Goal: Task Accomplishment & Management: Use online tool/utility

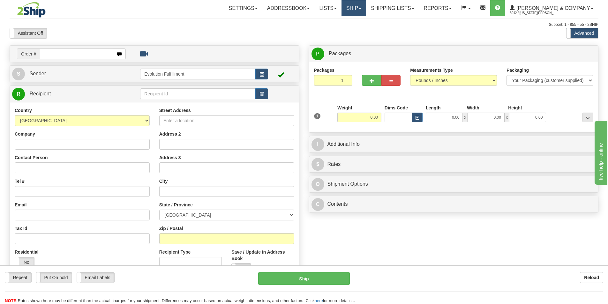
click at [361, 9] on span at bounding box center [360, 8] width 3 height 1
click at [359, 29] on span "OnHold / Order Queue" at bounding box center [336, 30] width 45 height 5
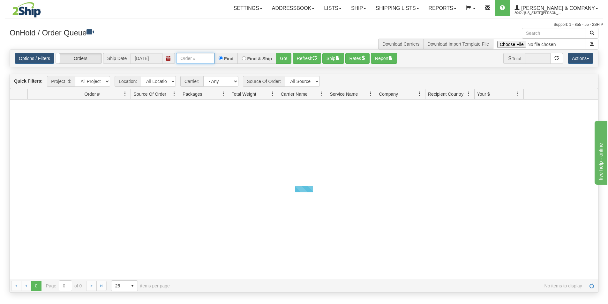
click at [185, 59] on input "text" at bounding box center [195, 58] width 38 height 11
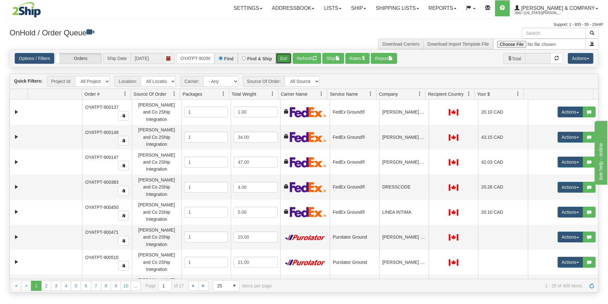
click at [282, 57] on button "Go!" at bounding box center [284, 58] width 16 height 11
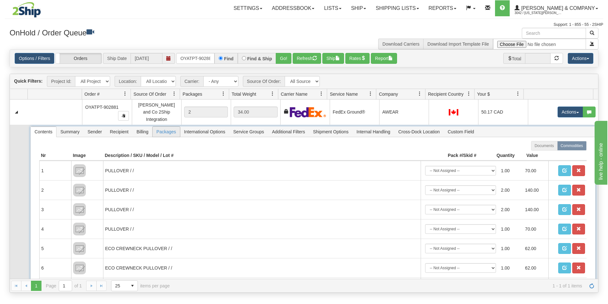
click at [166, 132] on span "Packages" at bounding box center [165, 132] width 27 height 10
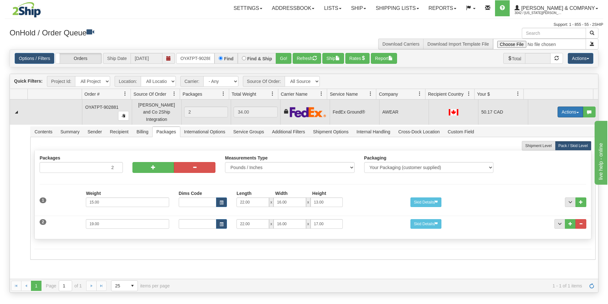
click at [572, 109] on button "Actions" at bounding box center [570, 112] width 26 height 11
click at [547, 148] on link "Ship" at bounding box center [557, 149] width 51 height 8
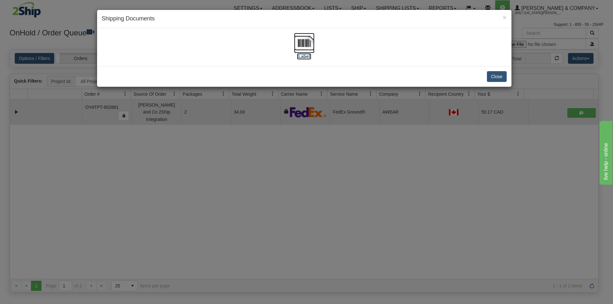
click at [311, 47] on img at bounding box center [304, 43] width 20 height 20
click at [315, 167] on div "× Shipping Documents [Label] Close" at bounding box center [306, 152] width 613 height 304
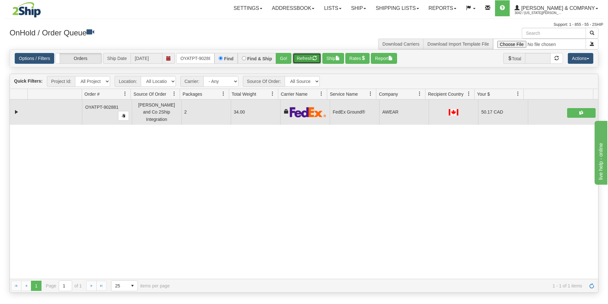
click at [303, 59] on button "Refresh" at bounding box center [307, 58] width 28 height 11
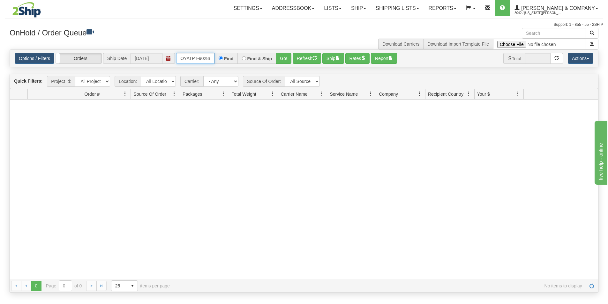
scroll to position [0, 4]
drag, startPoint x: 178, startPoint y: 59, endPoint x: 212, endPoint y: 62, distance: 33.9
click at [212, 63] on input "OYATPT-902881" at bounding box center [195, 58] width 38 height 11
click at [282, 56] on button "Go!" at bounding box center [284, 58] width 16 height 11
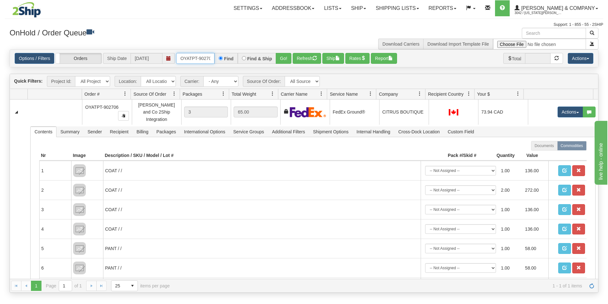
scroll to position [0, 4]
drag, startPoint x: 179, startPoint y: 58, endPoint x: 213, endPoint y: 61, distance: 33.9
click at [213, 61] on input "OYATPT-902706" at bounding box center [195, 58] width 38 height 11
click at [282, 58] on button "Go!" at bounding box center [284, 58] width 16 height 11
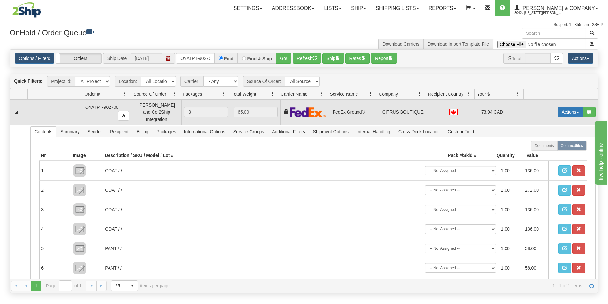
click at [570, 111] on button "Actions" at bounding box center [570, 112] width 26 height 11
click at [547, 149] on link "Ship" at bounding box center [557, 149] width 51 height 8
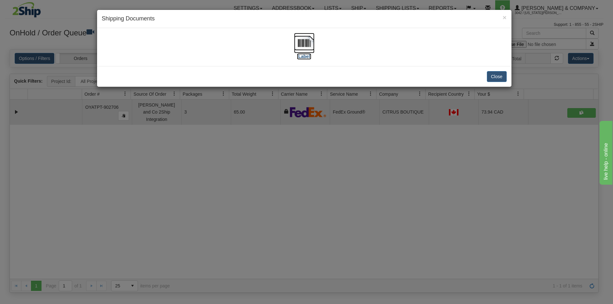
click at [309, 47] on img at bounding box center [304, 43] width 20 height 20
click at [313, 192] on div "× Shipping Documents [Label] Close" at bounding box center [306, 152] width 613 height 304
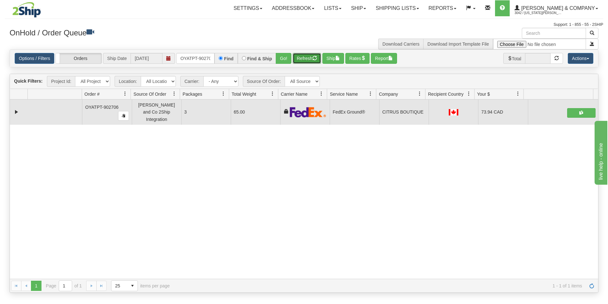
click at [308, 59] on button "Refresh" at bounding box center [307, 58] width 28 height 11
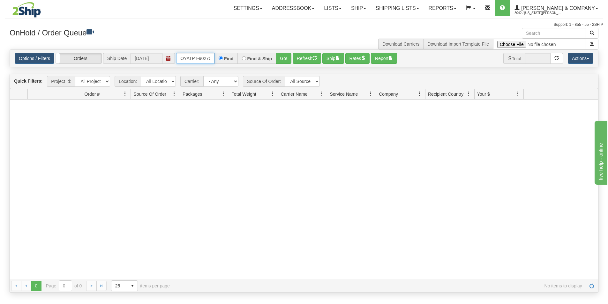
scroll to position [0, 4]
drag, startPoint x: 181, startPoint y: 58, endPoint x: 224, endPoint y: 62, distance: 42.9
click at [224, 62] on div "OYATPT-902706 Find Find & Ship Go!" at bounding box center [233, 58] width 115 height 11
type input "OYATPT-902664"
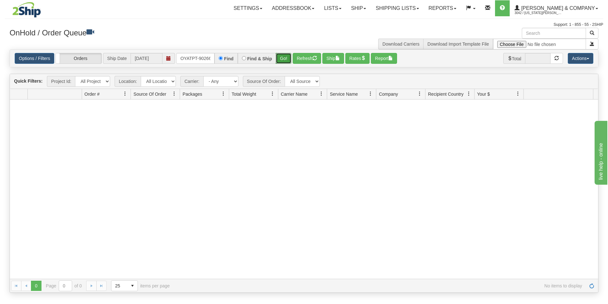
click at [286, 62] on button "Go!" at bounding box center [284, 58] width 16 height 11
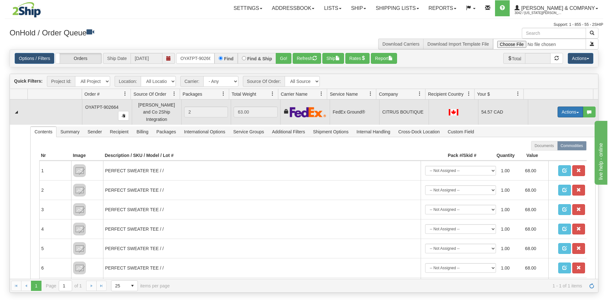
click at [568, 108] on button "Actions" at bounding box center [570, 112] width 26 height 11
click at [538, 147] on span "Ship" at bounding box center [544, 148] width 13 height 5
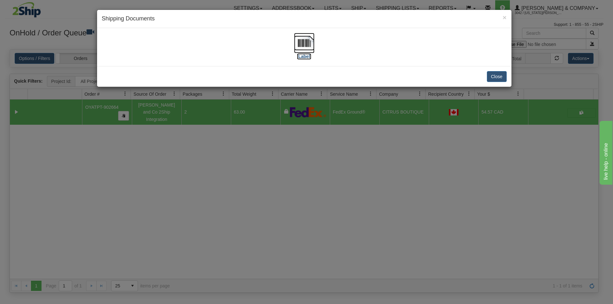
click at [300, 41] on img at bounding box center [304, 43] width 20 height 20
click at [370, 237] on div "× Shipping Documents [Label] Close" at bounding box center [306, 152] width 613 height 304
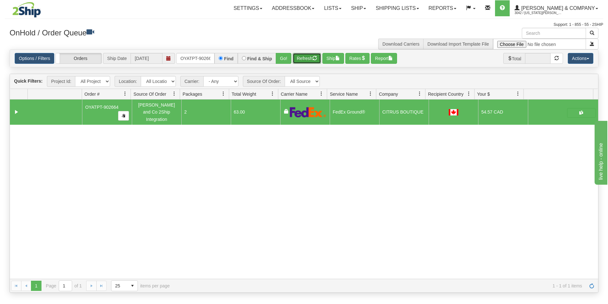
click at [306, 59] on button "Refresh" at bounding box center [307, 58] width 28 height 11
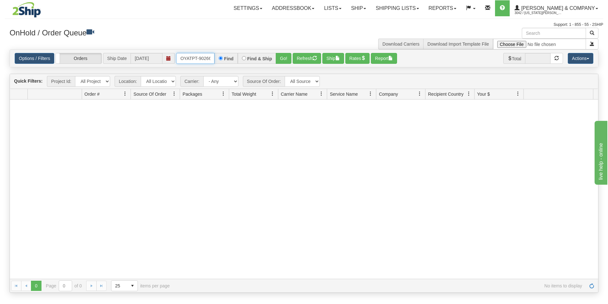
scroll to position [0, 4]
drag, startPoint x: 180, startPoint y: 57, endPoint x: 223, endPoint y: 64, distance: 43.0
click at [223, 64] on div "OYATPT-902664 Find Find & Ship Go!" at bounding box center [233, 58] width 115 height 11
click at [287, 61] on button "Go!" at bounding box center [284, 58] width 16 height 11
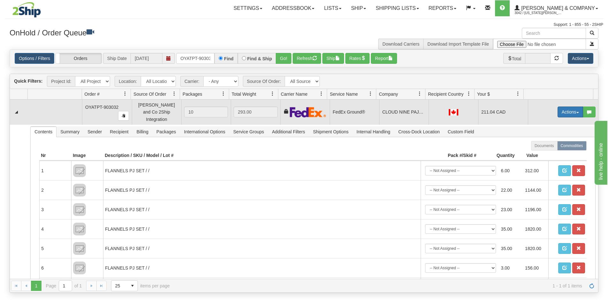
click at [559, 110] on button "Actions" at bounding box center [570, 112] width 26 height 11
click at [543, 146] on span "Ship" at bounding box center [544, 148] width 13 height 5
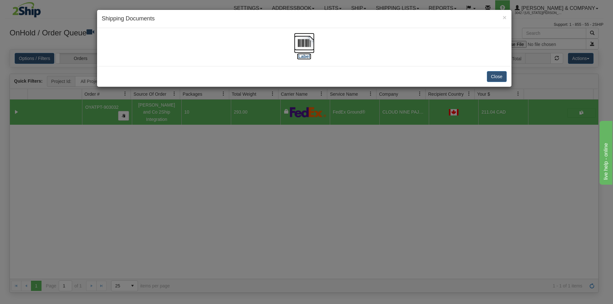
click at [304, 41] on img at bounding box center [304, 43] width 20 height 20
drag, startPoint x: 312, startPoint y: 214, endPoint x: 306, endPoint y: 158, distance: 56.2
click at [313, 214] on div "× Shipping Documents [Label] Close" at bounding box center [306, 152] width 613 height 304
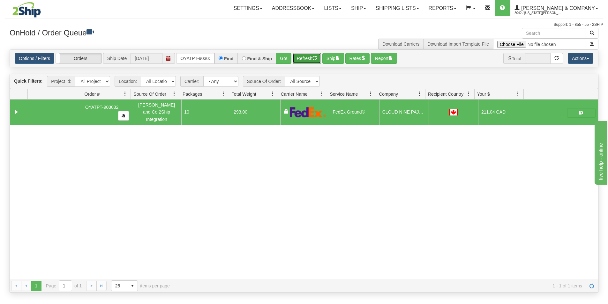
click at [303, 58] on button "Refresh" at bounding box center [307, 58] width 28 height 11
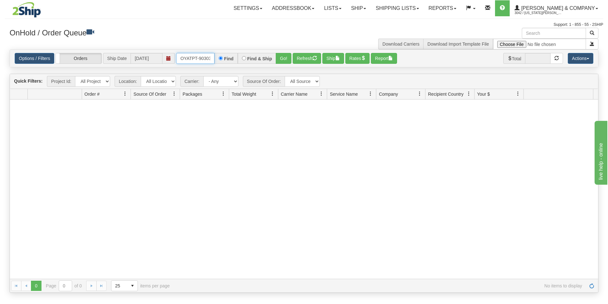
scroll to position [0, 4]
drag, startPoint x: 179, startPoint y: 58, endPoint x: 216, endPoint y: 57, distance: 37.0
click at [216, 57] on div "OYATPT-903032 Find Find & Ship Go!" at bounding box center [233, 58] width 115 height 11
type input "OYATPT-903042"
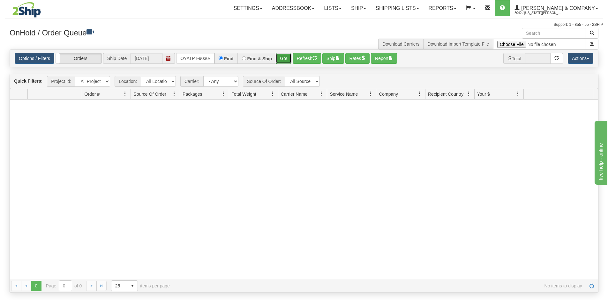
click at [281, 59] on button "Go!" at bounding box center [284, 58] width 16 height 11
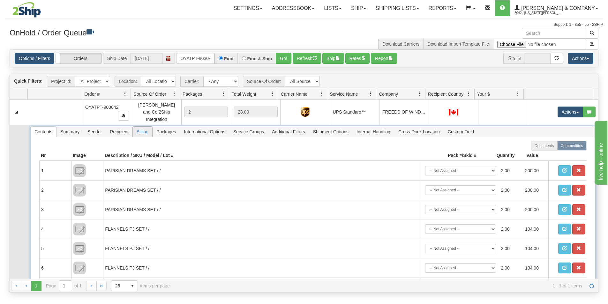
click at [142, 128] on span "Billing" at bounding box center [142, 132] width 19 height 10
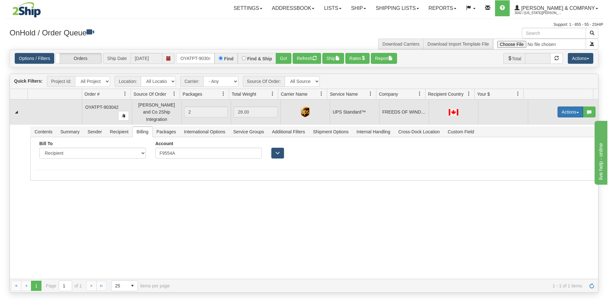
click at [559, 113] on button "Actions" at bounding box center [570, 112] width 26 height 11
click at [544, 146] on span "Ship" at bounding box center [544, 148] width 13 height 5
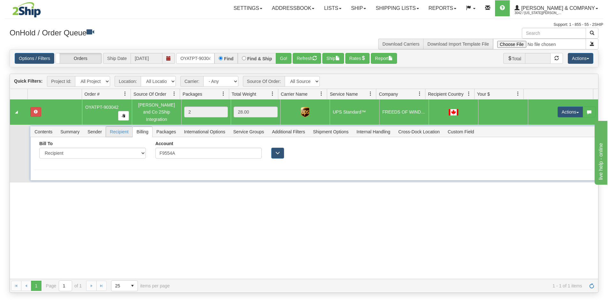
click at [123, 128] on span "Recipient" at bounding box center [119, 132] width 26 height 10
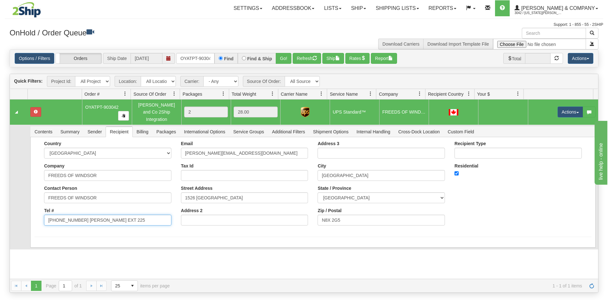
drag, startPoint x: 78, startPoint y: 215, endPoint x: 140, endPoint y: 221, distance: 61.8
click at [140, 221] on input "[PHONE_NUMBER] [PERSON_NAME] EXT 225" at bounding box center [107, 220] width 127 height 11
type input "[PHONE_NUMBER]"
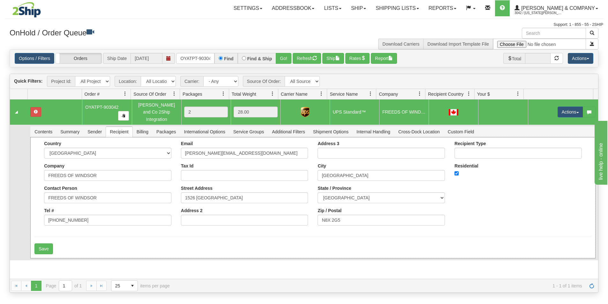
click at [31, 180] on div "Country [GEOGRAPHIC_DATA] [GEOGRAPHIC_DATA] [GEOGRAPHIC_DATA] [GEOGRAPHIC_DATA]…" at bounding box center [312, 197] width 565 height 121
click at [44, 247] on button "Save" at bounding box center [43, 248] width 19 height 11
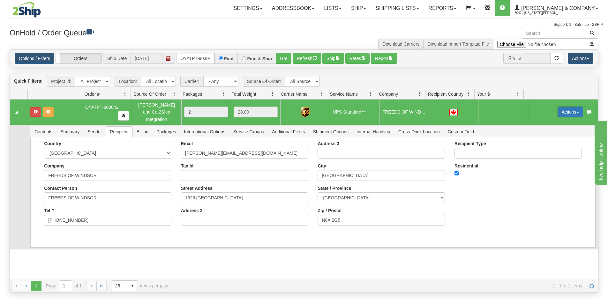
click at [569, 110] on button "Actions" at bounding box center [570, 112] width 26 height 11
click at [551, 147] on link "Ship" at bounding box center [557, 149] width 51 height 8
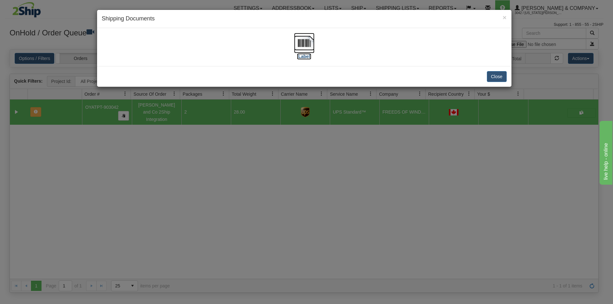
click at [307, 48] on img at bounding box center [304, 43] width 20 height 20
click at [272, 191] on div "× Shipping Documents [Label] Close" at bounding box center [306, 152] width 613 height 304
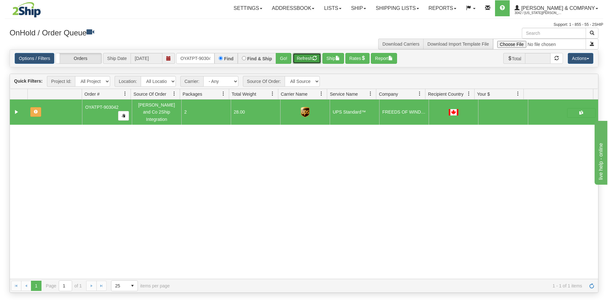
click at [301, 59] on button "Refresh" at bounding box center [307, 58] width 28 height 11
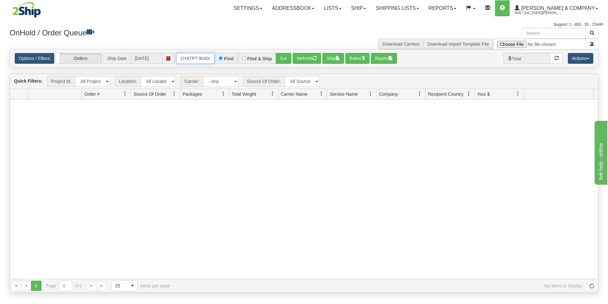
scroll to position [0, 4]
drag, startPoint x: 180, startPoint y: 58, endPoint x: 231, endPoint y: 58, distance: 51.7
click at [231, 58] on div "OYATPT-903042 Find Find & Ship Go!" at bounding box center [233, 58] width 115 height 11
type input "OYATPT-903171"
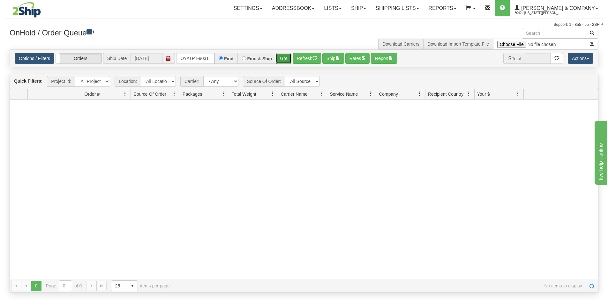
click at [280, 59] on button "Go!" at bounding box center [284, 58] width 16 height 11
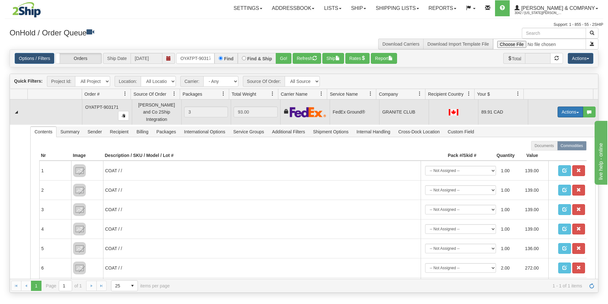
click at [565, 109] on button "Actions" at bounding box center [570, 112] width 26 height 11
click at [545, 148] on link "Ship" at bounding box center [557, 149] width 51 height 8
click at [35, 111] on span "button" at bounding box center [36, 112] width 4 height 4
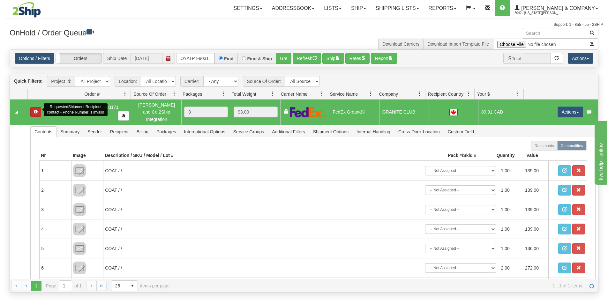
click at [35, 111] on span "button" at bounding box center [36, 112] width 4 height 4
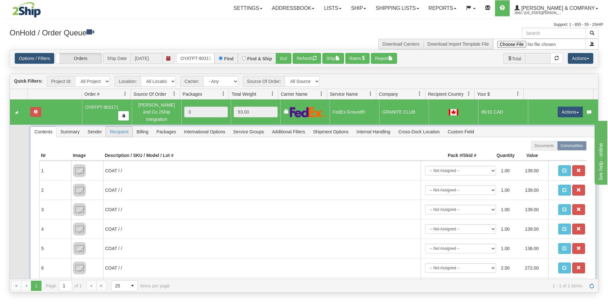
click at [110, 128] on span "Recipient" at bounding box center [119, 132] width 26 height 10
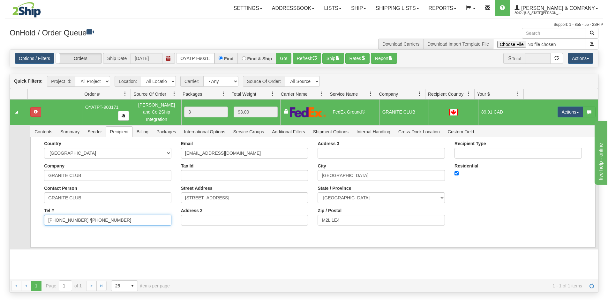
drag, startPoint x: 80, startPoint y: 214, endPoint x: 190, endPoint y: 227, distance: 110.8
click at [190, 227] on form "Country [GEOGRAPHIC_DATA] [GEOGRAPHIC_DATA] [GEOGRAPHIC_DATA] [GEOGRAPHIC_DATA]…" at bounding box center [312, 189] width 556 height 96
type input "[PHONE_NUMBER]"
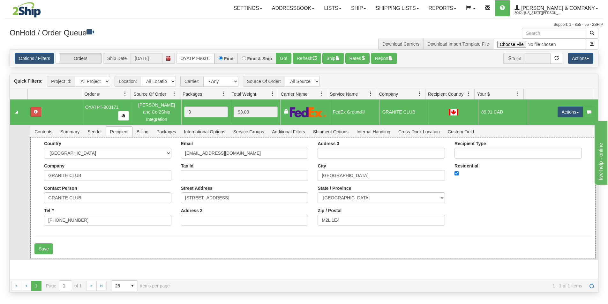
click at [38, 199] on div "Country [GEOGRAPHIC_DATA] [GEOGRAPHIC_DATA] [GEOGRAPHIC_DATA] [GEOGRAPHIC_DATA]…" at bounding box center [312, 185] width 556 height 89
click at [39, 244] on button "Save" at bounding box center [43, 248] width 19 height 11
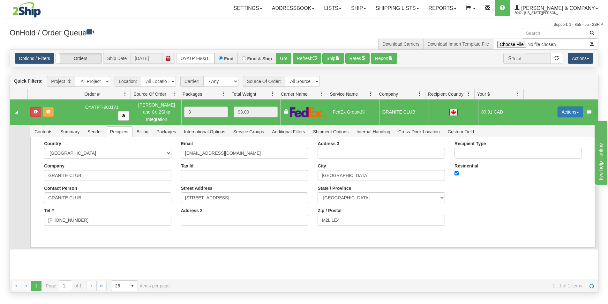
click at [566, 111] on button "Actions" at bounding box center [570, 112] width 26 height 11
click at [547, 148] on link "Ship" at bounding box center [557, 149] width 51 height 8
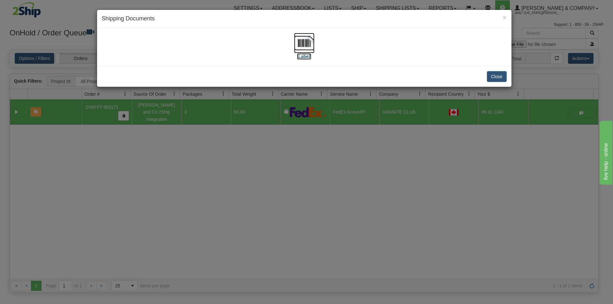
click at [313, 45] on img at bounding box center [304, 43] width 20 height 20
drag, startPoint x: 313, startPoint y: 185, endPoint x: 258, endPoint y: 119, distance: 85.8
click at [313, 183] on div "× Shipping Documents [Label] Close" at bounding box center [306, 152] width 613 height 304
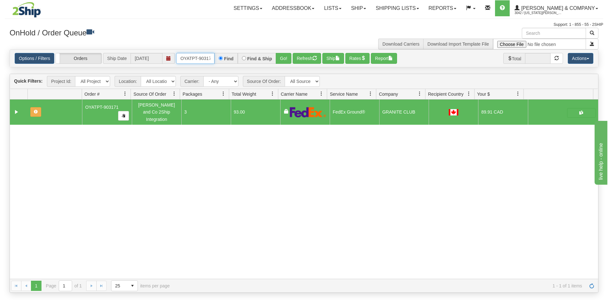
scroll to position [0, 4]
drag, startPoint x: 180, startPoint y: 60, endPoint x: 218, endPoint y: 61, distance: 38.3
click at [218, 61] on div "OYATPT-903171 Find Find & Ship Go!" at bounding box center [233, 58] width 115 height 11
click at [310, 60] on button "Refresh" at bounding box center [307, 58] width 28 height 11
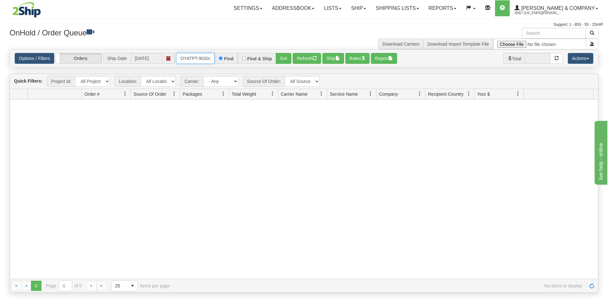
type input "OYATPT-903046"
click at [281, 60] on button "Go!" at bounding box center [284, 58] width 16 height 11
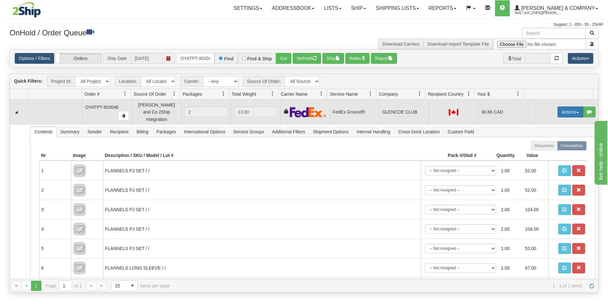
click at [564, 110] on button "Actions" at bounding box center [570, 112] width 26 height 11
click at [544, 147] on span "Ship" at bounding box center [544, 148] width 13 height 5
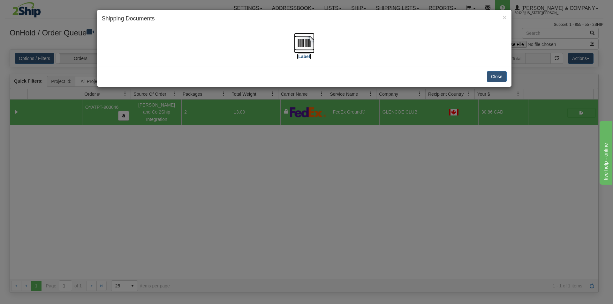
click at [301, 45] on img at bounding box center [304, 43] width 20 height 20
click at [237, 215] on div "× Shipping Documents [Label] Close" at bounding box center [306, 152] width 613 height 304
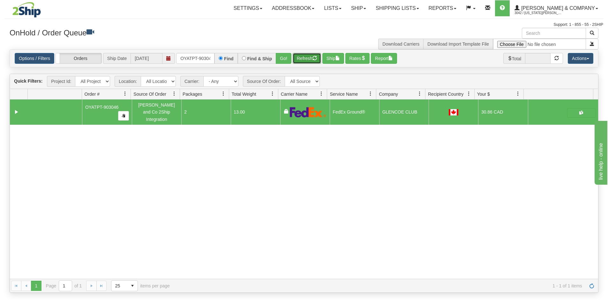
click at [301, 59] on button "Refresh" at bounding box center [307, 58] width 28 height 11
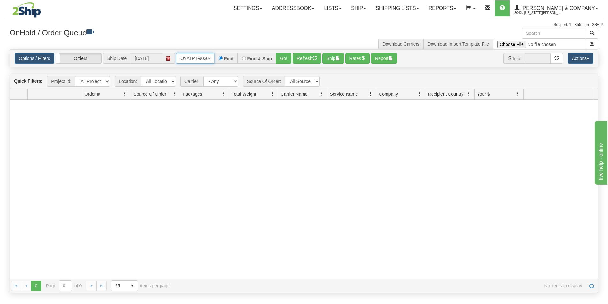
scroll to position [0, 4]
drag, startPoint x: 178, startPoint y: 60, endPoint x: 216, endPoint y: 61, distance: 38.3
click at [216, 61] on div "OYATPT-903046 Find Find & Ship Go!" at bounding box center [233, 58] width 115 height 11
type input "OYATPT-902728"
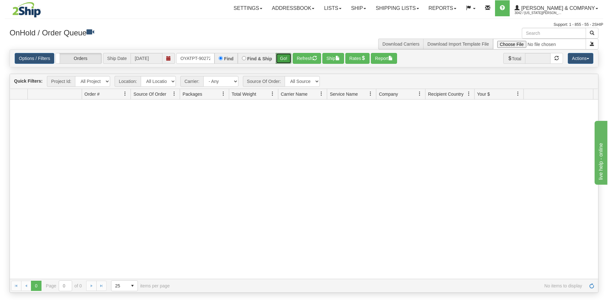
click at [281, 56] on button "Go!" at bounding box center [284, 58] width 16 height 11
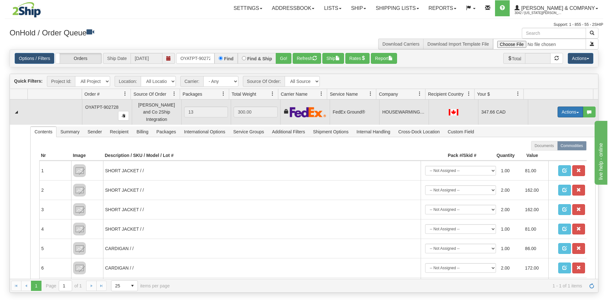
click at [562, 110] on button "Actions" at bounding box center [570, 112] width 26 height 11
click at [541, 146] on span "Ship" at bounding box center [544, 148] width 13 height 5
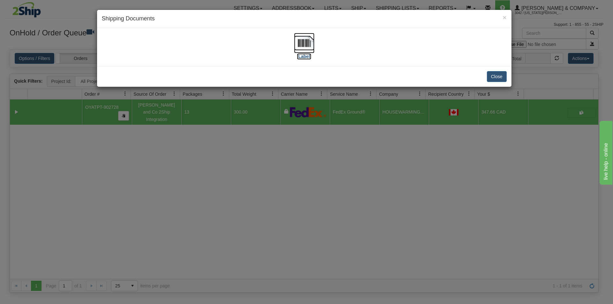
click at [305, 43] on img at bounding box center [304, 43] width 20 height 20
click at [278, 230] on div "× Shipping Documents [Label] Close" at bounding box center [306, 152] width 613 height 304
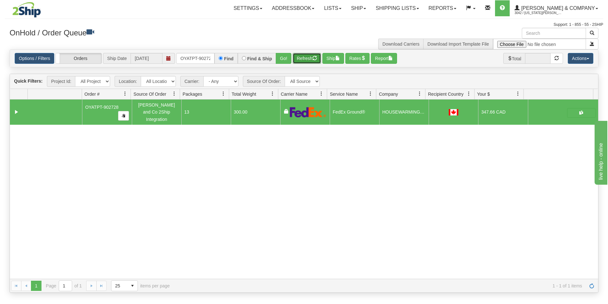
click at [297, 58] on button "Refresh" at bounding box center [307, 58] width 28 height 11
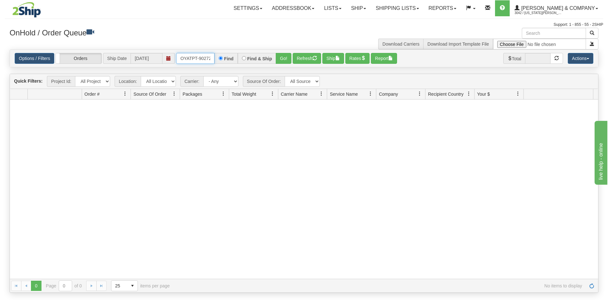
scroll to position [0, 4]
drag, startPoint x: 178, startPoint y: 58, endPoint x: 236, endPoint y: 65, distance: 58.4
click at [236, 65] on div "Options / Filters Group Shipments Orders Ship Date [DATE] OYATPT-902728 Find Fi…" at bounding box center [304, 58] width 588 height 17
click at [281, 61] on button "Go!" at bounding box center [284, 58] width 16 height 11
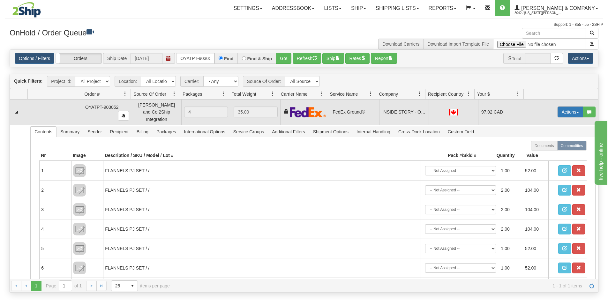
click at [566, 107] on button "Actions" at bounding box center [570, 112] width 26 height 11
click at [544, 146] on span "Ship" at bounding box center [544, 148] width 13 height 5
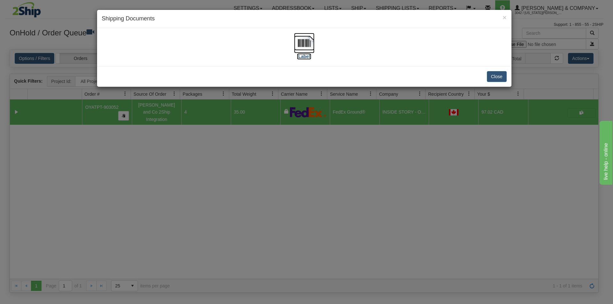
click at [301, 50] on img at bounding box center [304, 43] width 20 height 20
drag, startPoint x: 297, startPoint y: 149, endPoint x: 295, endPoint y: 141, distance: 8.2
click at [298, 149] on div "× Shipping Documents [Label] Close" at bounding box center [306, 152] width 613 height 304
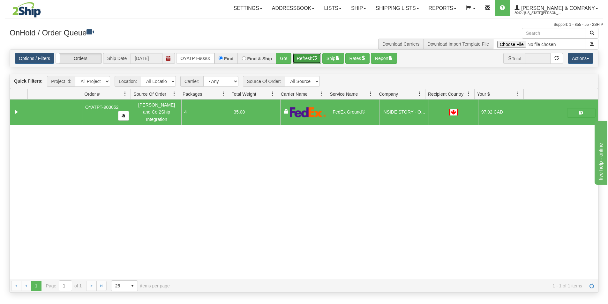
click at [304, 58] on button "Refresh" at bounding box center [307, 58] width 28 height 11
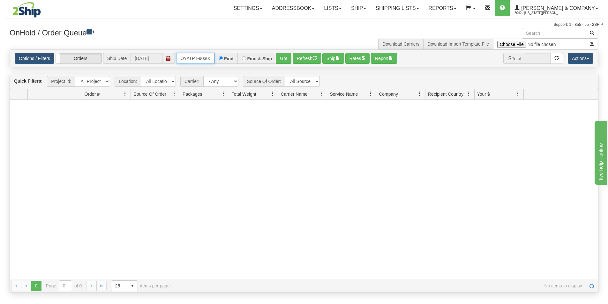
scroll to position [0, 4]
drag, startPoint x: 178, startPoint y: 60, endPoint x: 236, endPoint y: 62, distance: 58.1
click at [236, 62] on div "OYATPT-903052 Find Find & Ship Go!" at bounding box center [233, 58] width 115 height 11
type input "OYATPT-902968"
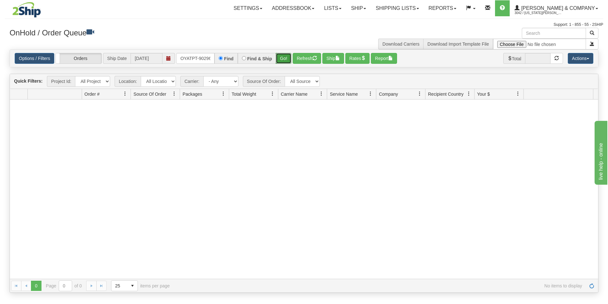
click at [284, 58] on button "Go!" at bounding box center [284, 58] width 16 height 11
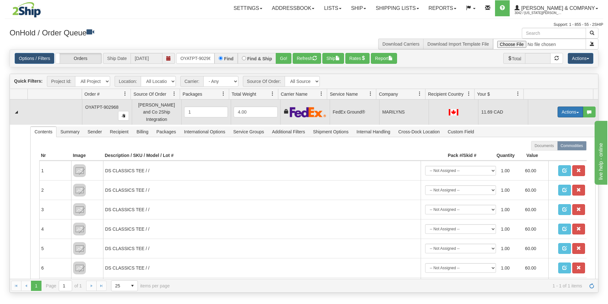
click at [566, 108] on button "Actions" at bounding box center [570, 112] width 26 height 11
click at [543, 147] on span "Ship" at bounding box center [544, 148] width 13 height 5
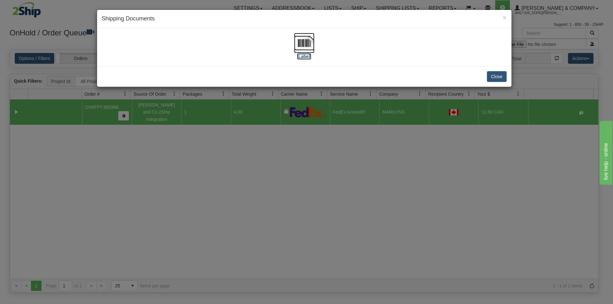
click at [301, 44] on img at bounding box center [304, 43] width 20 height 20
click at [322, 225] on div "× Shipping Documents [Label] Close" at bounding box center [306, 152] width 613 height 304
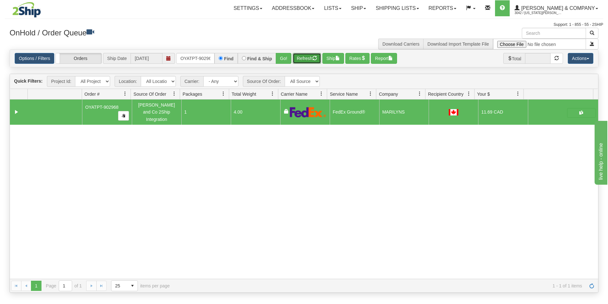
click at [312, 59] on button "Refresh" at bounding box center [307, 58] width 28 height 11
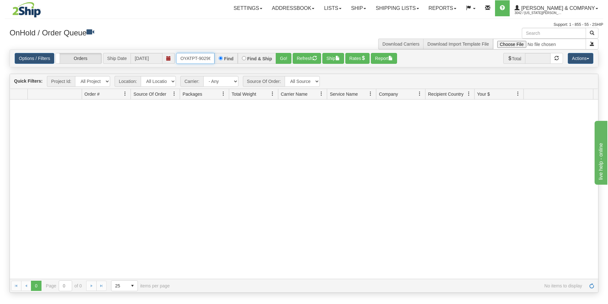
scroll to position [0, 4]
drag, startPoint x: 178, startPoint y: 59, endPoint x: 244, endPoint y: 65, distance: 66.3
click at [244, 65] on div "Options / Filters Group Shipments Orders Ship Date [DATE] OYATPT-902968 Find Fi…" at bounding box center [304, 58] width 588 height 17
click at [203, 58] on input "text" at bounding box center [195, 58] width 38 height 11
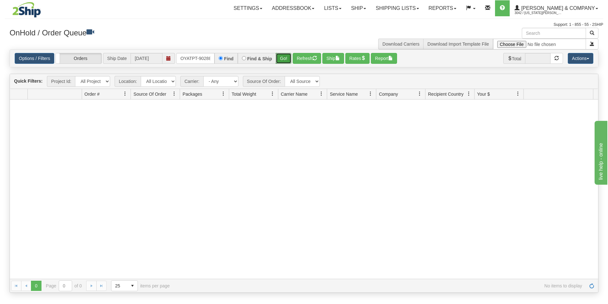
click at [283, 62] on button "Go!" at bounding box center [284, 58] width 16 height 11
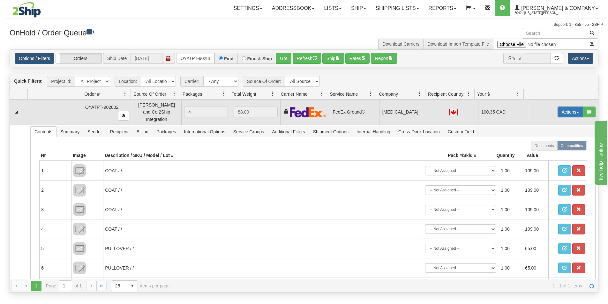
click at [561, 109] on button "Actions" at bounding box center [570, 112] width 26 height 11
click at [542, 146] on span "Ship" at bounding box center [544, 148] width 13 height 5
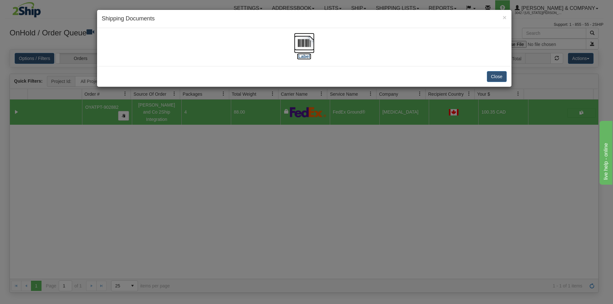
click at [305, 37] on img at bounding box center [304, 43] width 20 height 20
click at [309, 191] on div "× Shipping Documents [Label] Close" at bounding box center [306, 152] width 613 height 304
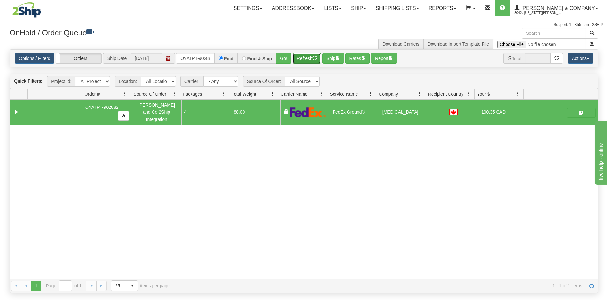
click at [314, 59] on span "button" at bounding box center [314, 58] width 4 height 4
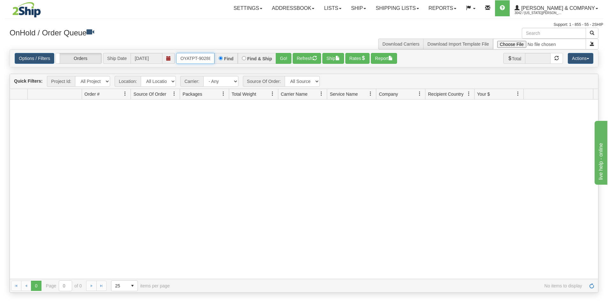
scroll to position [0, 4]
drag, startPoint x: 181, startPoint y: 58, endPoint x: 223, endPoint y: 59, distance: 41.5
click at [223, 59] on div "OYATPT-902882 Find Find & Ship Go!" at bounding box center [233, 58] width 115 height 11
type input "OYATPT-902897"
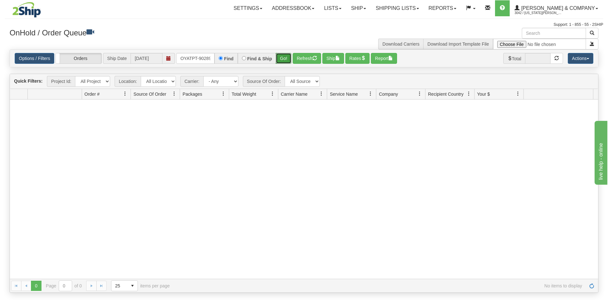
click at [286, 59] on button "Go!" at bounding box center [284, 58] width 16 height 11
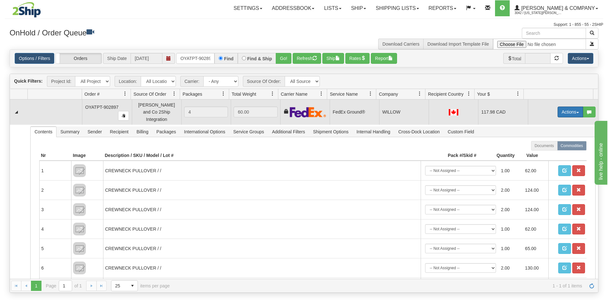
click at [561, 109] on button "Actions" at bounding box center [570, 112] width 26 height 11
click at [547, 147] on link "Ship" at bounding box center [557, 149] width 51 height 8
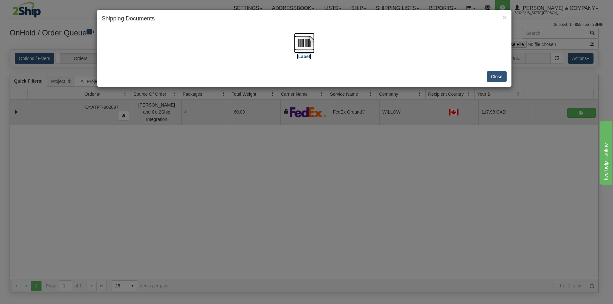
click at [308, 46] on img at bounding box center [304, 43] width 20 height 20
click at [296, 209] on div "× Shipping Documents [Label] Close" at bounding box center [306, 152] width 613 height 304
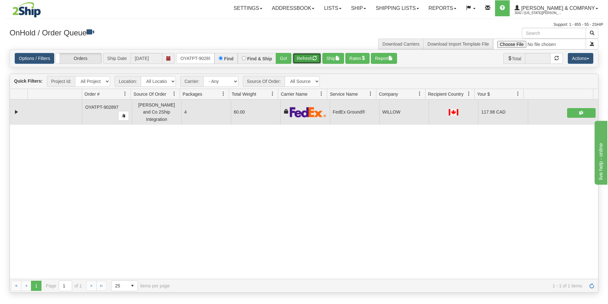
click at [303, 58] on button "Refresh" at bounding box center [307, 58] width 28 height 11
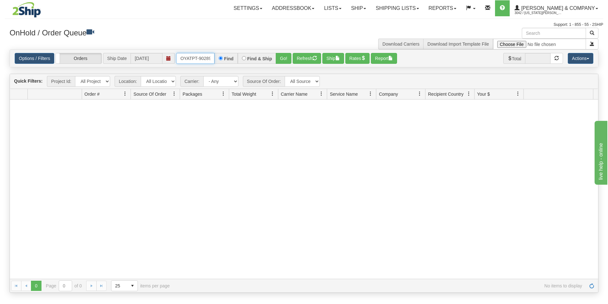
scroll to position [0, 4]
drag, startPoint x: 179, startPoint y: 57, endPoint x: 236, endPoint y: 57, distance: 57.4
click at [236, 57] on div "OYATPT-902897 Find Find & Ship Go!" at bounding box center [233, 58] width 115 height 11
type input "OYATPT-903084"
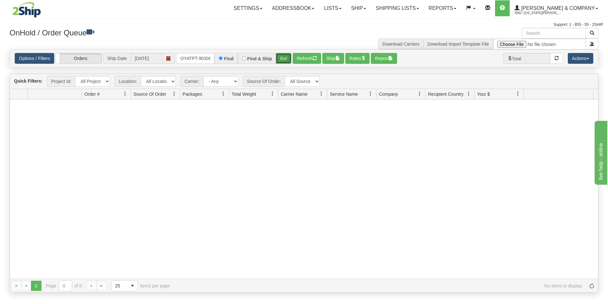
click at [283, 63] on button "Go!" at bounding box center [284, 58] width 16 height 11
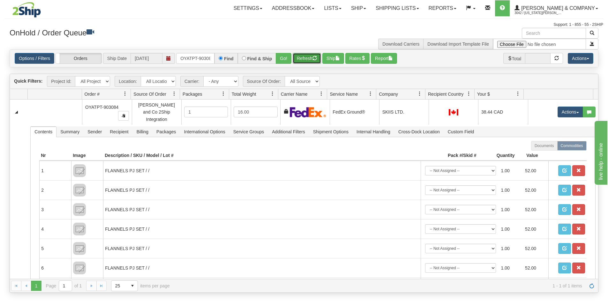
click at [308, 60] on button "Refresh" at bounding box center [307, 58] width 28 height 11
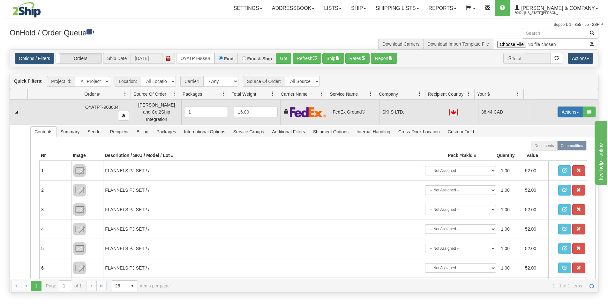
click at [564, 108] on button "Actions" at bounding box center [570, 112] width 26 height 11
click at [546, 147] on link "Ship" at bounding box center [557, 149] width 51 height 8
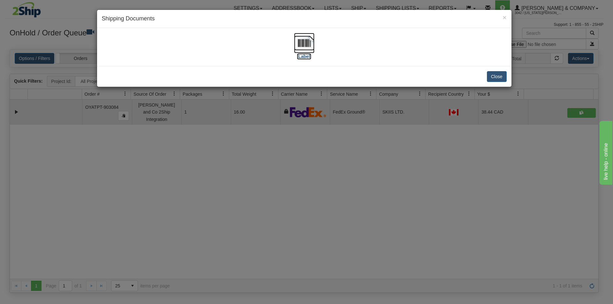
click at [309, 46] on img at bounding box center [304, 43] width 20 height 20
drag, startPoint x: 358, startPoint y: 182, endPoint x: 354, endPoint y: 184, distance: 4.1
click at [358, 182] on div "× Shipping Documents [Label] Close" at bounding box center [306, 152] width 613 height 304
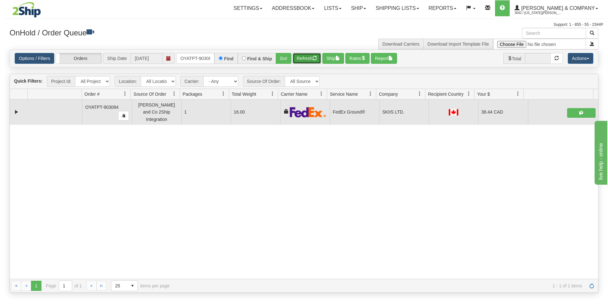
click at [301, 60] on button "Refresh" at bounding box center [307, 58] width 28 height 11
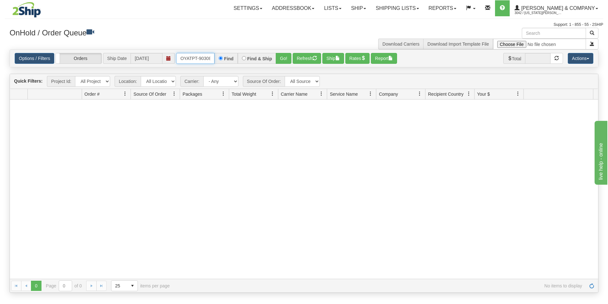
scroll to position [0, 4]
drag, startPoint x: 182, startPoint y: 58, endPoint x: 225, endPoint y: 62, distance: 43.6
click at [224, 62] on div "OYATPT-903084 Find Find & Ship Go!" at bounding box center [233, 58] width 115 height 11
click at [198, 59] on input "text" at bounding box center [195, 58] width 38 height 11
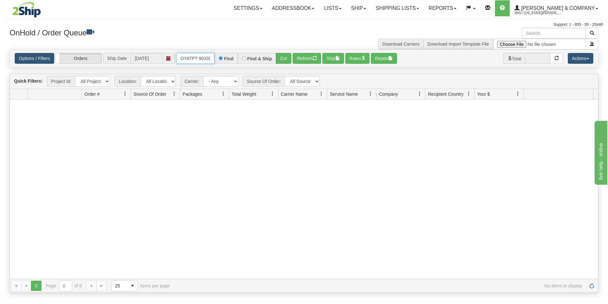
type input "OYATPT-903303"
click at [286, 62] on button "Go!" at bounding box center [284, 58] width 16 height 11
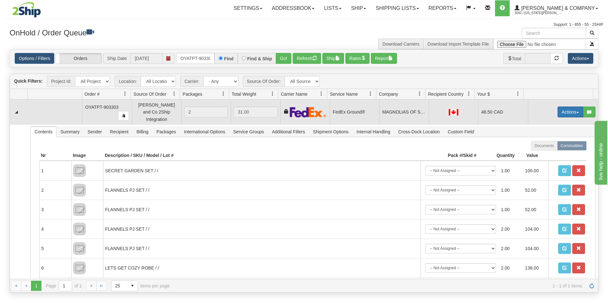
click at [562, 108] on button "Actions" at bounding box center [570, 112] width 26 height 11
click at [540, 147] on span "Ship" at bounding box center [544, 148] width 13 height 5
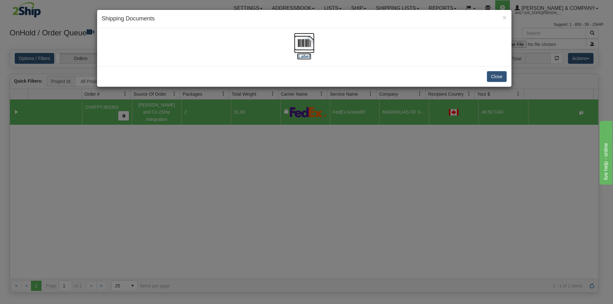
click at [302, 44] on img at bounding box center [304, 43] width 20 height 20
click at [337, 209] on div "× Shipping Documents [Label] Close" at bounding box center [306, 152] width 613 height 304
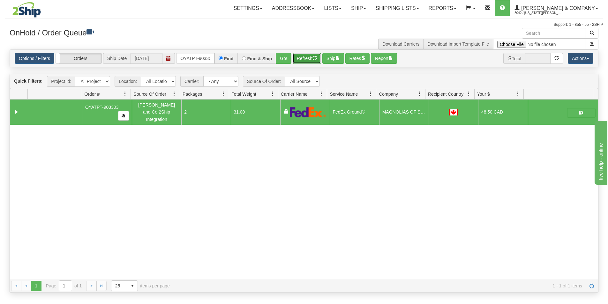
click at [301, 58] on button "Refresh" at bounding box center [307, 58] width 28 height 11
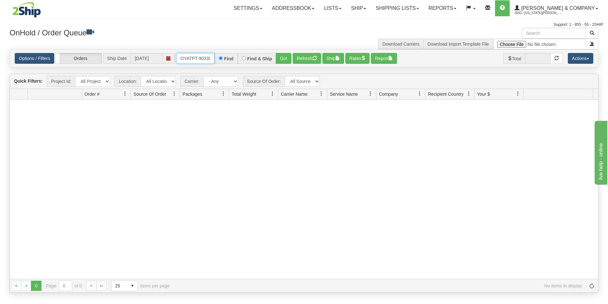
scroll to position [0, 4]
drag, startPoint x: 179, startPoint y: 57, endPoint x: 225, endPoint y: 59, distance: 46.0
click at [225, 59] on div "OYATPT-903303 Find Find & Ship Go!" at bounding box center [233, 58] width 115 height 11
type input "OYATPT-903311"
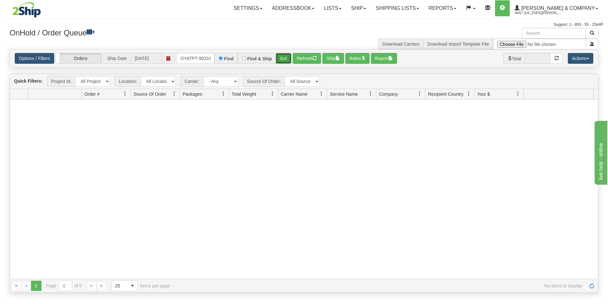
click at [284, 63] on button "Go!" at bounding box center [284, 58] width 16 height 11
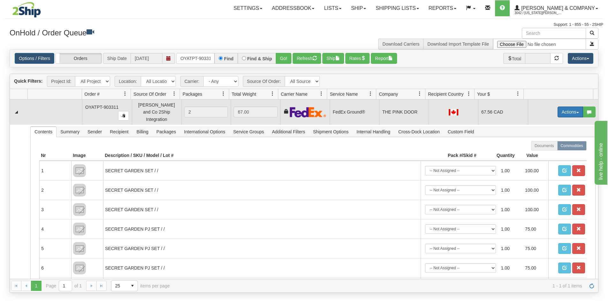
click at [567, 112] on button "Actions" at bounding box center [570, 112] width 26 height 11
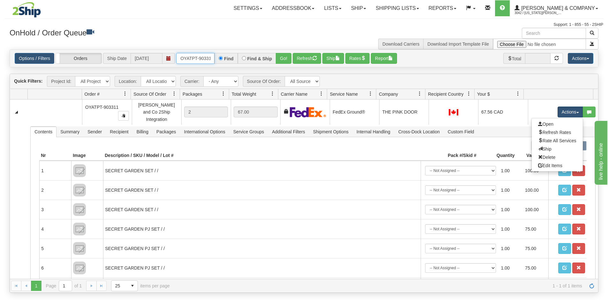
scroll to position [0, 3]
drag, startPoint x: 180, startPoint y: 58, endPoint x: 217, endPoint y: 61, distance: 36.5
click at [217, 61] on div "OYATPT-903311 Find Find & Ship Go!" at bounding box center [233, 58] width 115 height 11
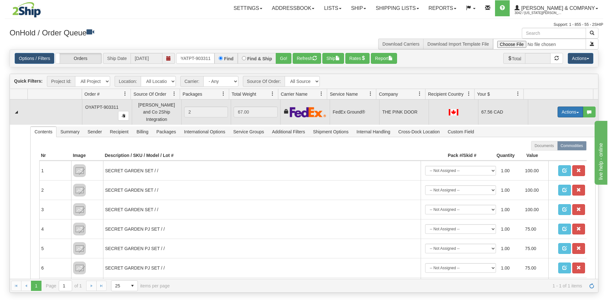
scroll to position [0, 0]
click at [557, 109] on button "Actions" at bounding box center [570, 112] width 26 height 11
click at [541, 146] on span "Ship" at bounding box center [544, 148] width 13 height 5
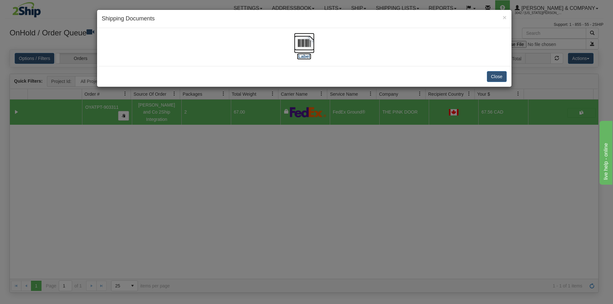
click at [303, 43] on img at bounding box center [304, 43] width 20 height 20
click at [413, 236] on div "× Shipping Documents [Label] Close" at bounding box center [306, 152] width 613 height 304
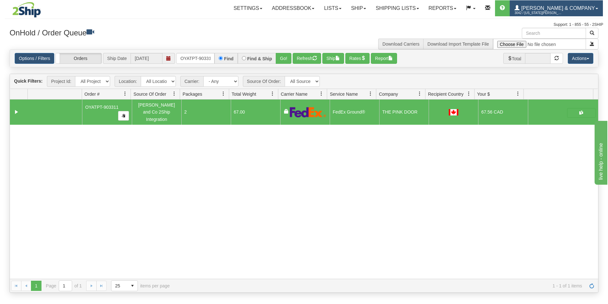
click at [562, 11] on span "3042 / [US_STATE][PERSON_NAME]" at bounding box center [538, 13] width 48 height 6
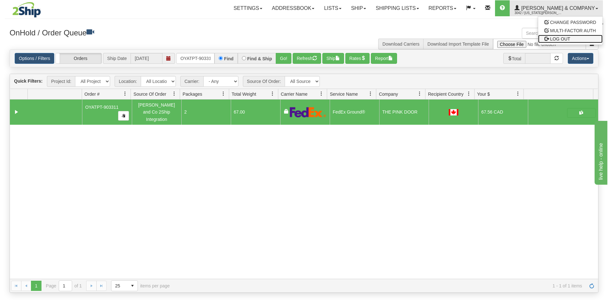
click at [567, 39] on span "LOG OUT" at bounding box center [560, 38] width 20 height 5
